Goal: Information Seeking & Learning: Learn about a topic

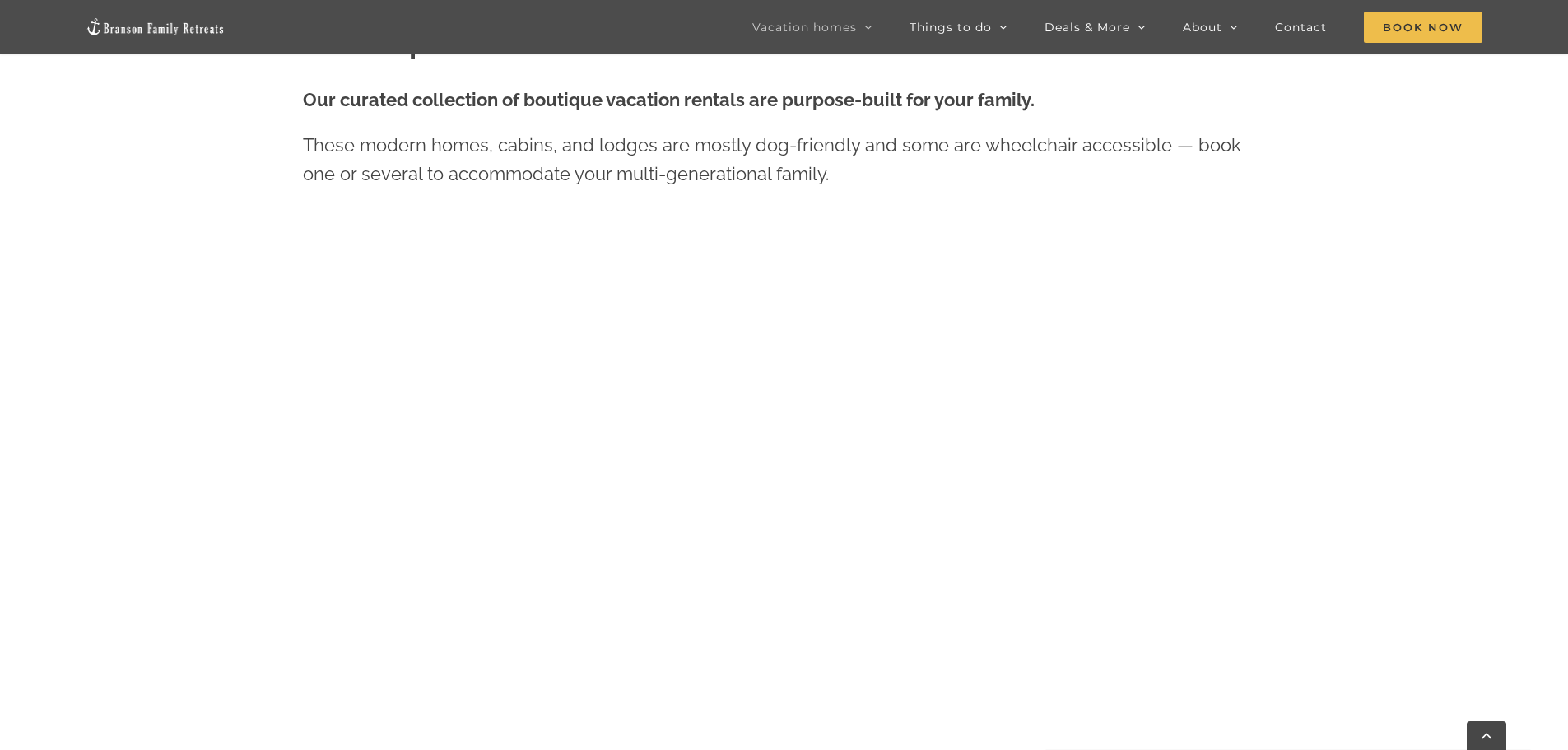
scroll to position [823, 0]
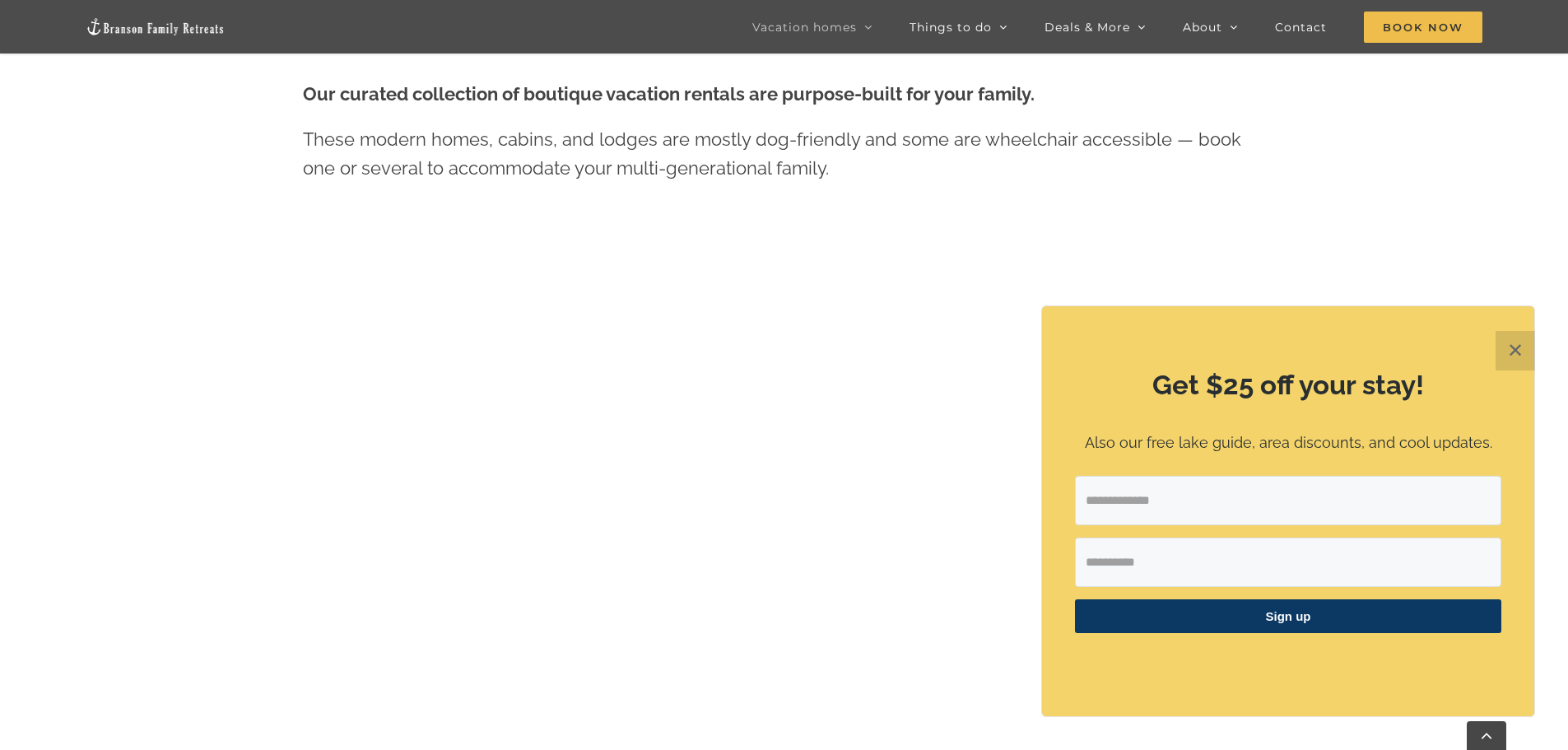
click at [1525, 348] on button "✕" at bounding box center [1516, 350] width 40 height 40
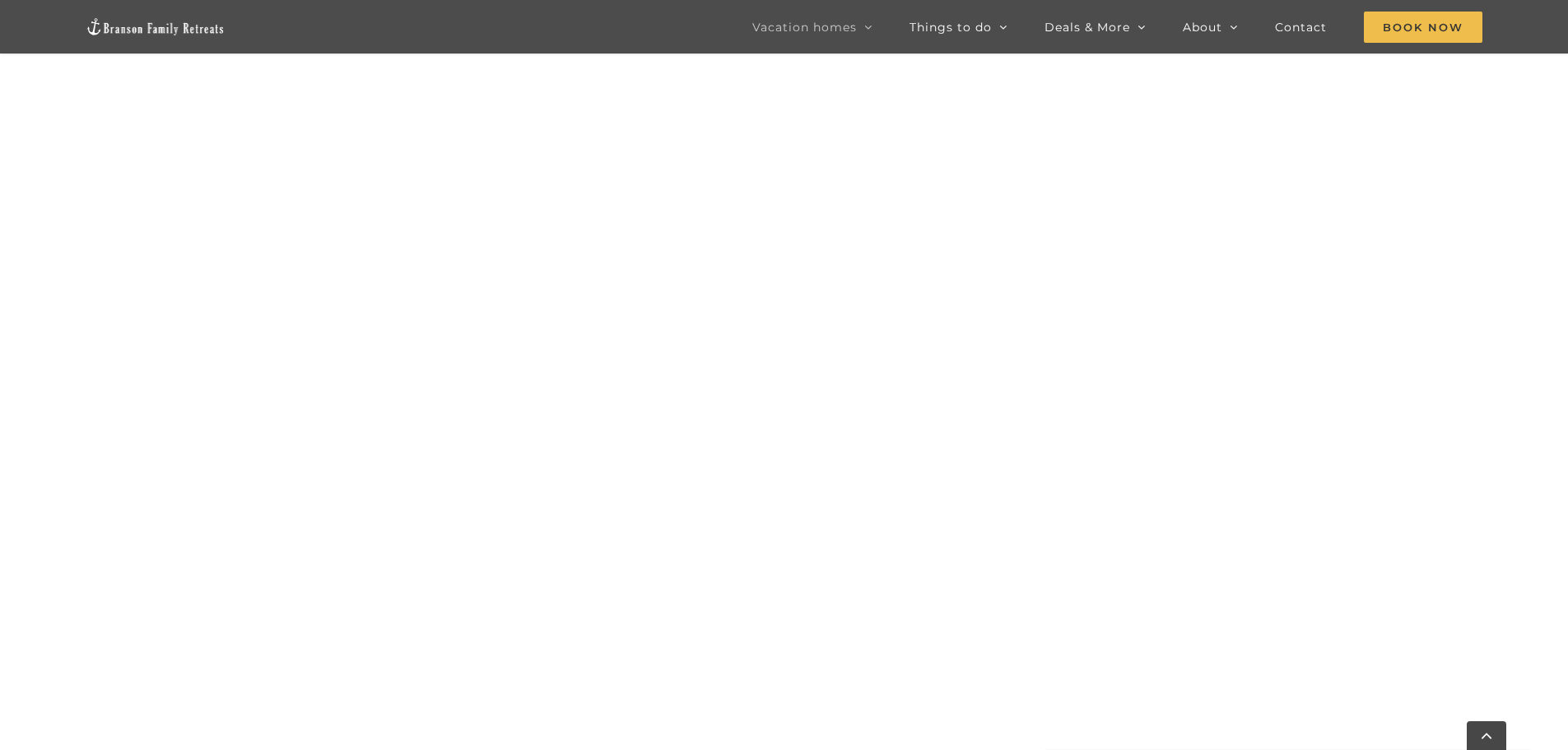
scroll to position [1743, 0]
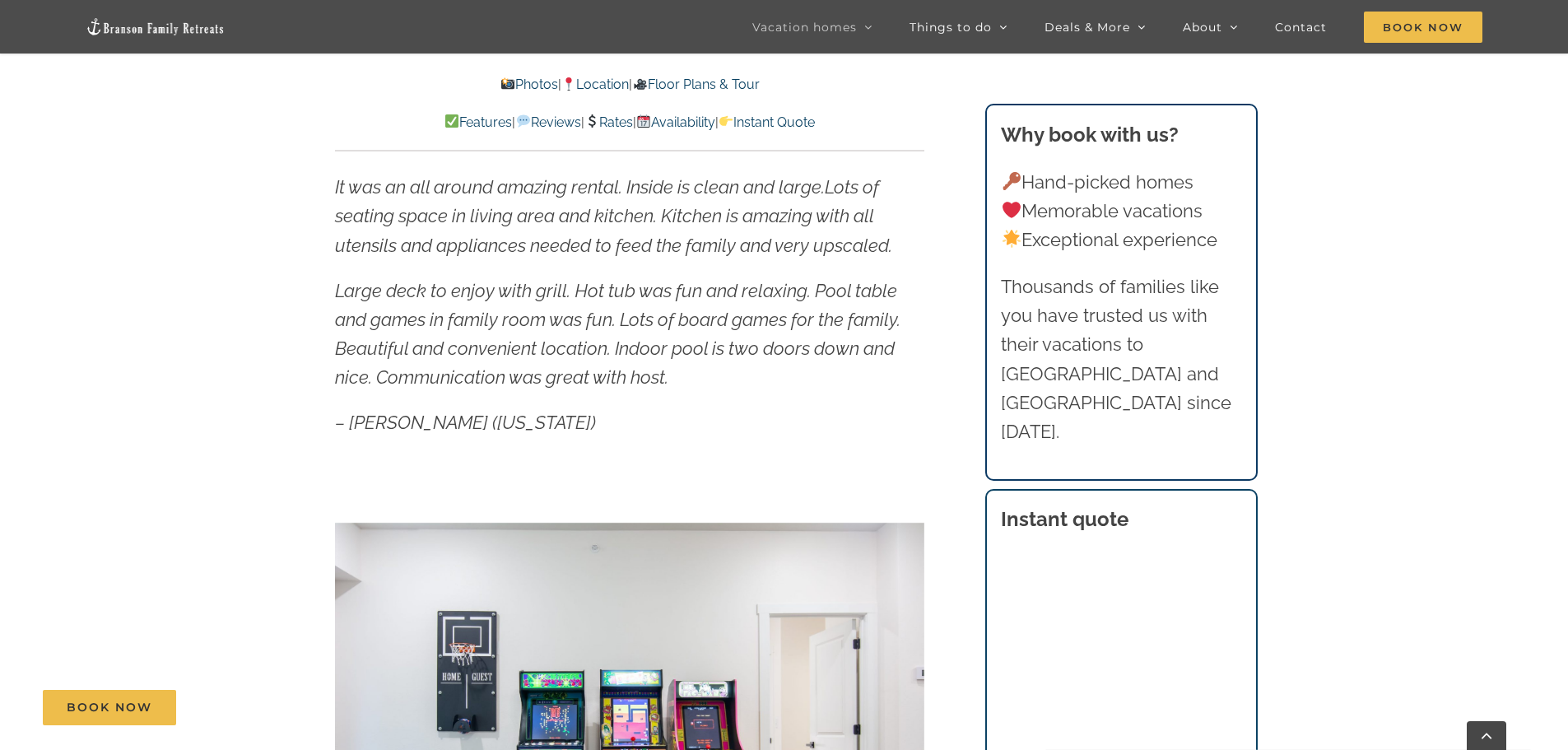
scroll to position [493, 0]
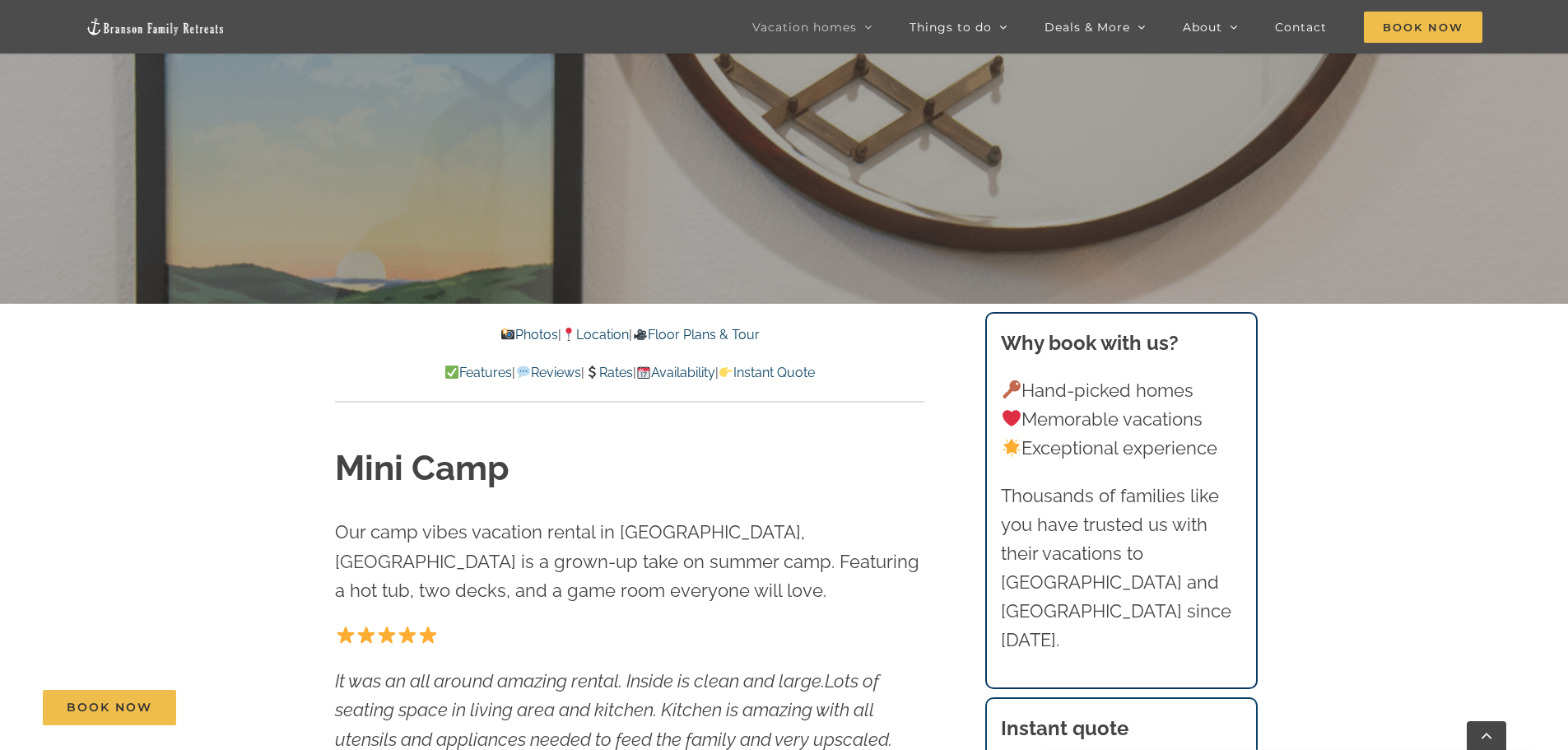
click at [614, 371] on link "Rates" at bounding box center [608, 372] width 48 height 16
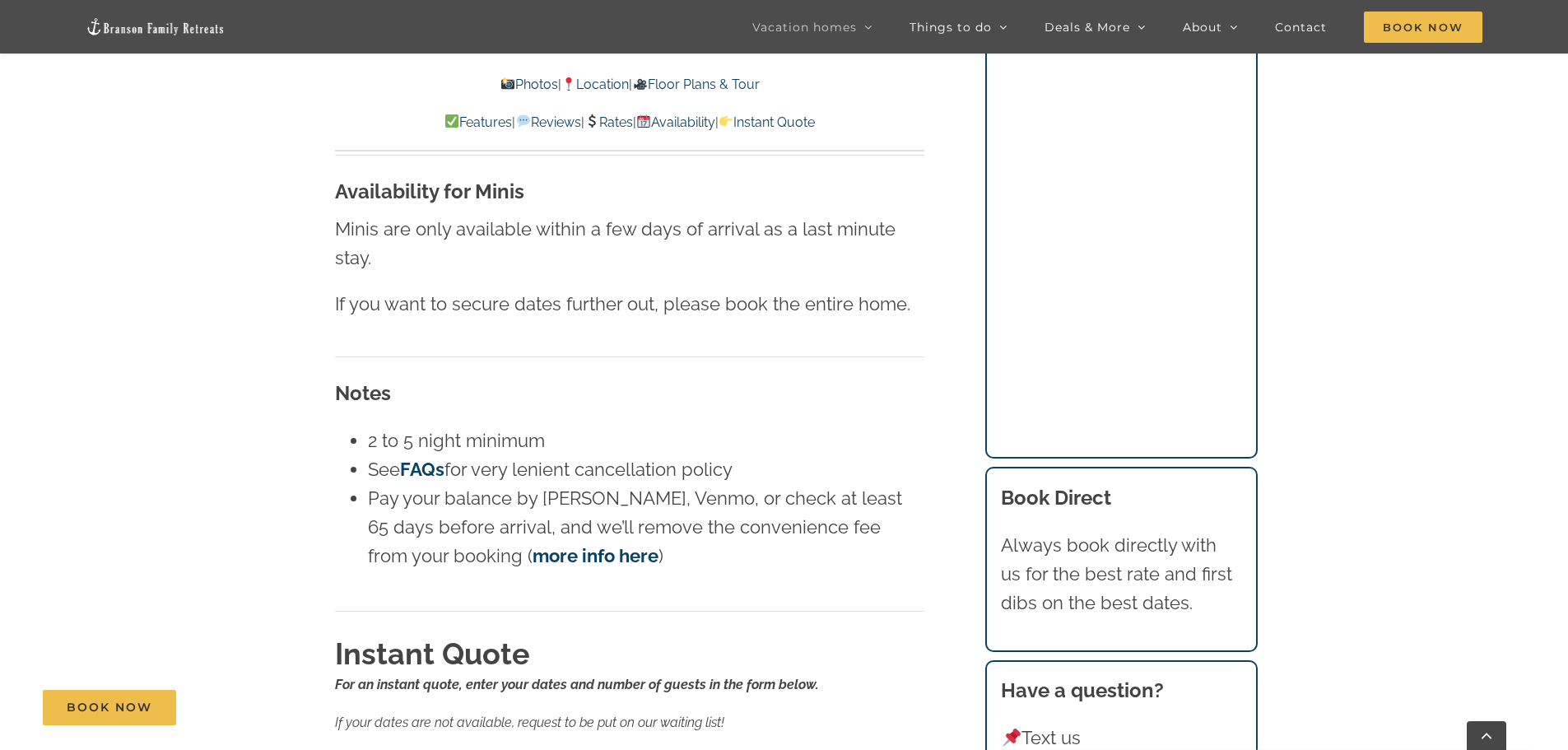
scroll to position [10801, 0]
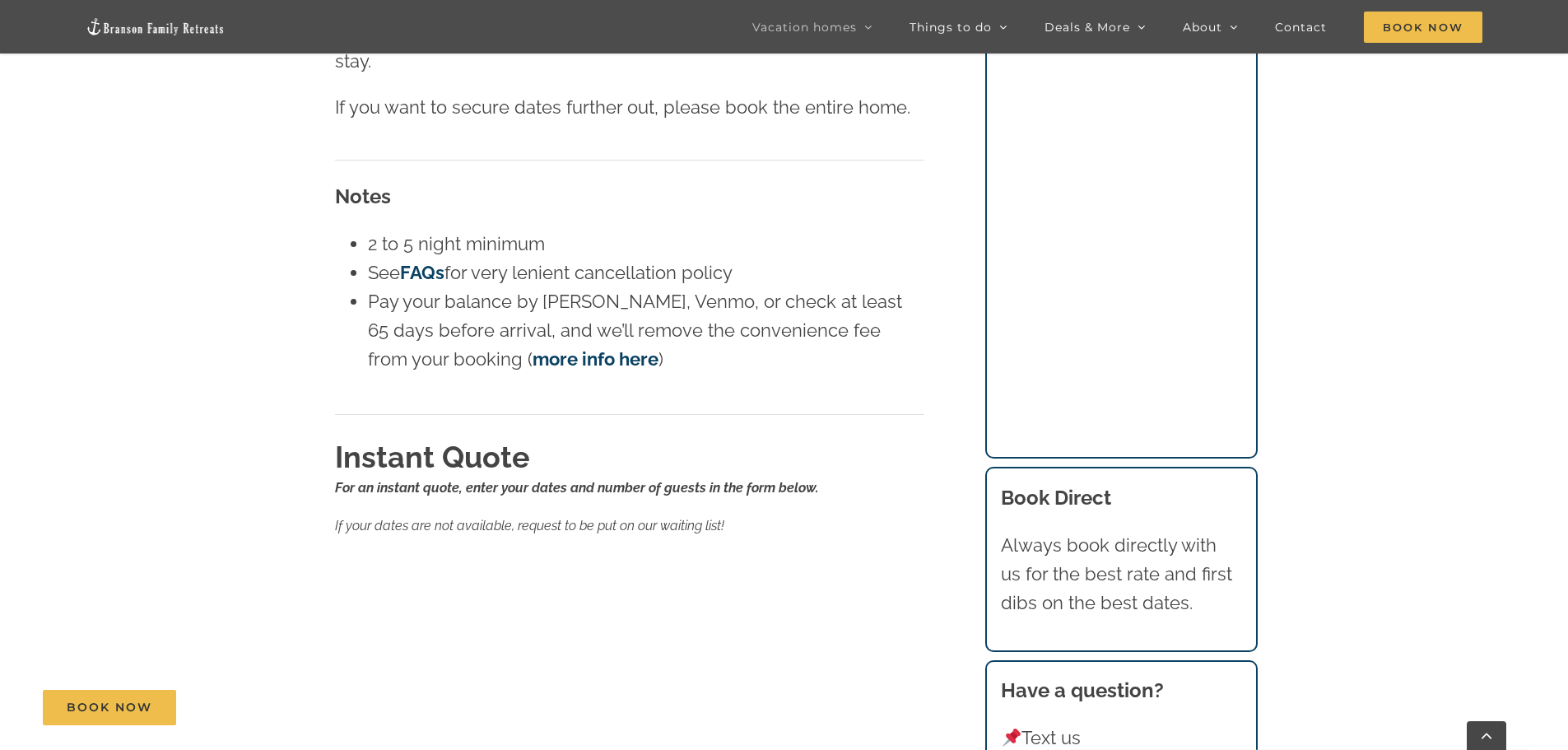
scroll to position [493, 0]
